Goal: Information Seeking & Learning: Check status

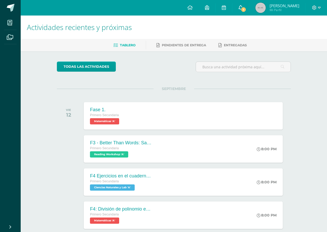
click at [244, 9] on span "1" at bounding box center [243, 10] width 6 height 6
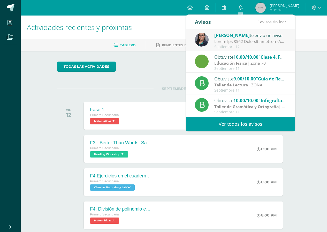
click at [239, 38] on div at bounding box center [250, 41] width 72 height 6
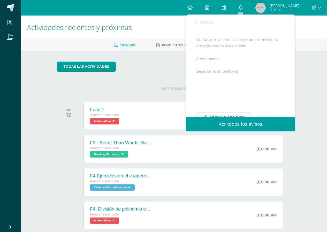
scroll to position [360, 0]
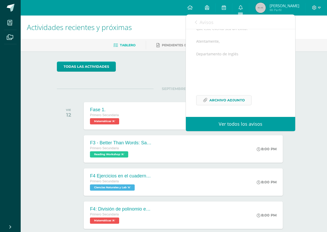
click at [223, 102] on span "Archivo Adjunto" at bounding box center [226, 100] width 35 height 10
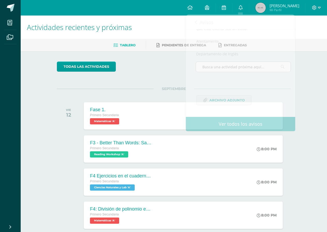
click at [282, 8] on span "[PERSON_NAME]" at bounding box center [284, 5] width 30 height 5
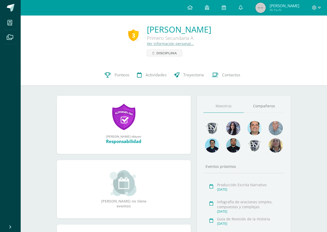
click at [280, 3] on span "Fátima Valentina Mi Perfil" at bounding box center [277, 8] width 46 height 10
click at [124, 73] on span "Punteos" at bounding box center [121, 74] width 15 height 5
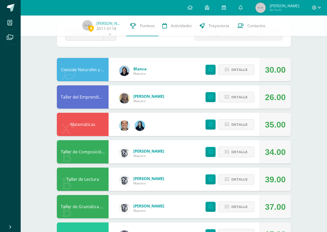
scroll to position [77, 0]
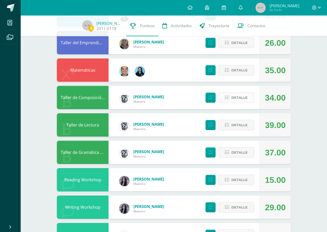
click at [237, 93] on span "Detalle" at bounding box center [239, 98] width 16 height 10
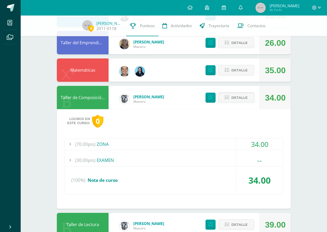
click at [179, 144] on div "(70.00pts) ZONA" at bounding box center [174, 144] width 218 height 12
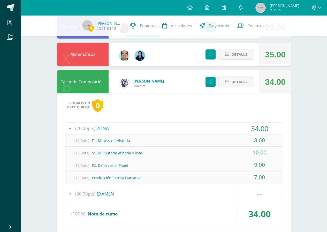
scroll to position [83, 0]
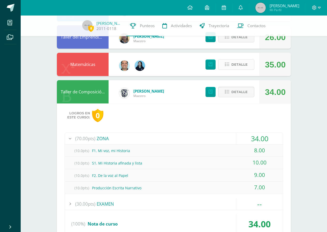
click at [247, 60] on button "Detalle" at bounding box center [236, 64] width 36 height 11
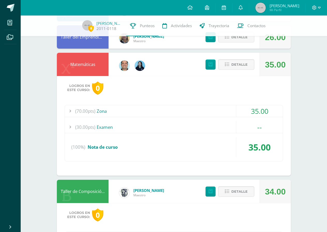
click at [110, 112] on div "(70.00pts) Zona" at bounding box center [174, 111] width 218 height 12
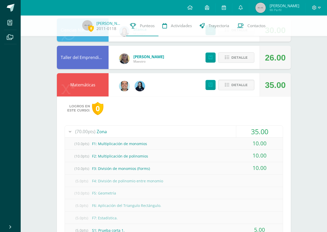
scroll to position [57, 0]
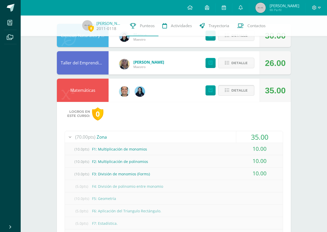
click at [245, 89] on span "Detalle" at bounding box center [239, 90] width 16 height 10
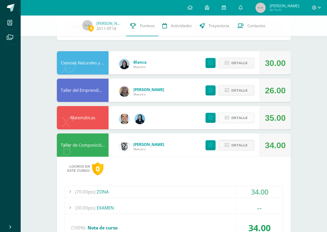
scroll to position [6, 0]
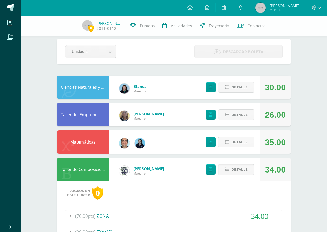
click at [236, 170] on span "Detalle" at bounding box center [239, 169] width 16 height 10
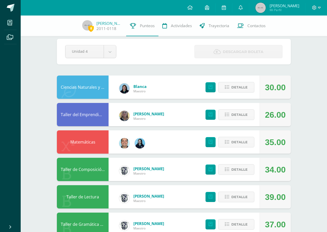
click at [230, 104] on div "Detalle" at bounding box center [229, 114] width 62 height 23
click at [232, 118] on span "Detalle" at bounding box center [239, 115] width 16 height 10
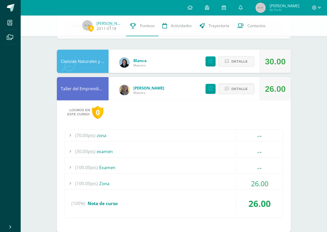
scroll to position [57, 0]
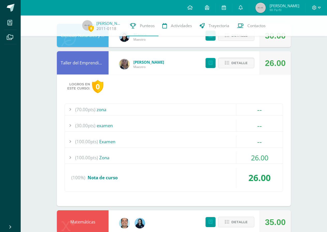
click at [116, 154] on div "(100.00pts) Zona" at bounding box center [174, 158] width 218 height 12
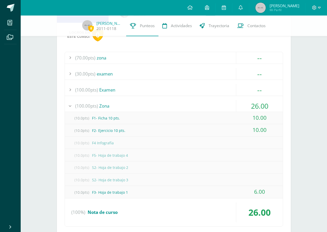
scroll to position [32, 0]
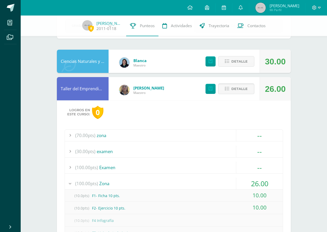
click at [240, 93] on span "Detalle" at bounding box center [239, 89] width 16 height 10
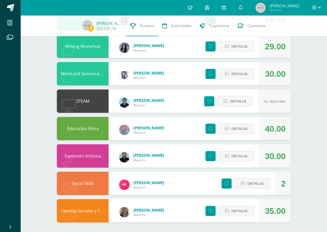
scroll to position [239, 0]
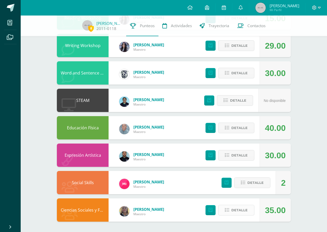
click at [239, 209] on span "Detalle" at bounding box center [239, 210] width 16 height 10
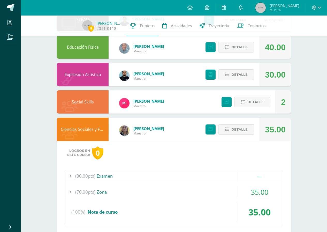
scroll to position [338, 0]
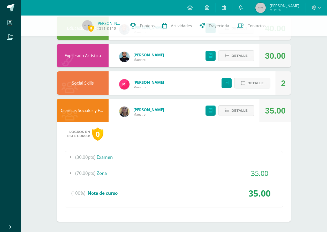
click at [140, 180] on div "(30.00pts) Examen -- (7.5pts) FASE 1 (7.5pts) FASE 2" at bounding box center [174, 179] width 218 height 56
click at [139, 173] on div "(70.00pts) Zona" at bounding box center [174, 173] width 218 height 12
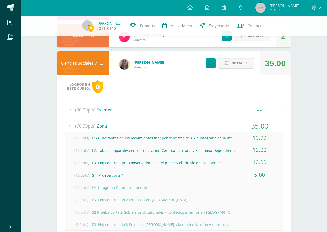
scroll to position [385, 0]
